Goal: Task Accomplishment & Management: Use online tool/utility

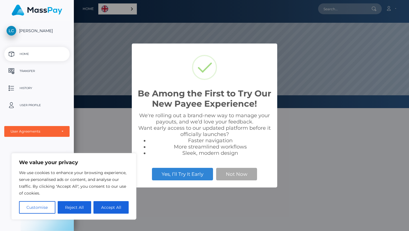
scroll to position [108, 335]
click at [112, 212] on button "Accept All" at bounding box center [110, 207] width 35 height 12
checkbox input "true"
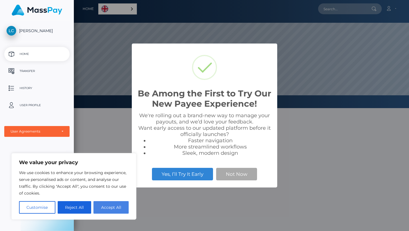
checkbox input "true"
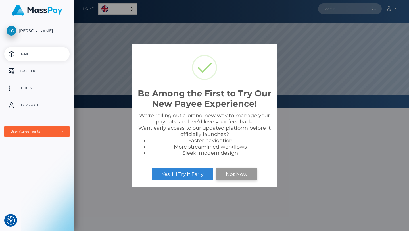
click at [233, 174] on button "Not Now" at bounding box center [236, 174] width 41 height 12
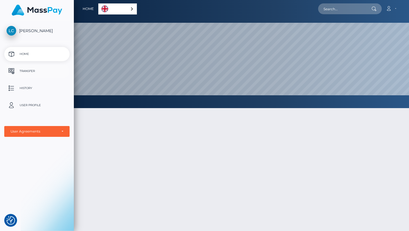
click at [42, 68] on p "Transfer" at bounding box center [37, 71] width 61 height 9
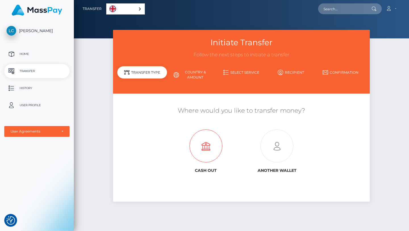
click at [215, 140] on icon at bounding box center [205, 146] width 71 height 33
